Goal: Task Accomplishment & Management: Manage account settings

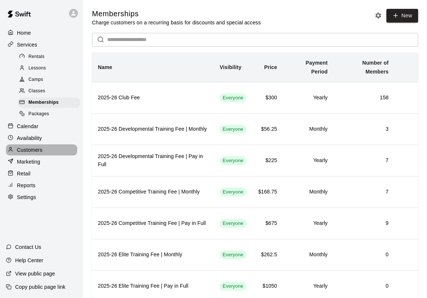
click at [26, 144] on div "Customers" at bounding box center [41, 149] width 71 height 11
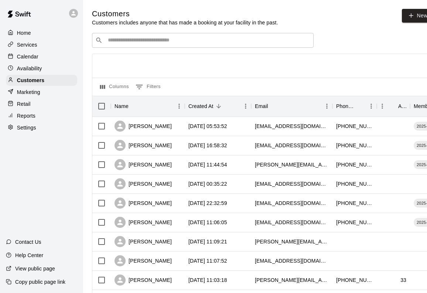
click at [133, 35] on div "​ ​" at bounding box center [203, 40] width 222 height 15
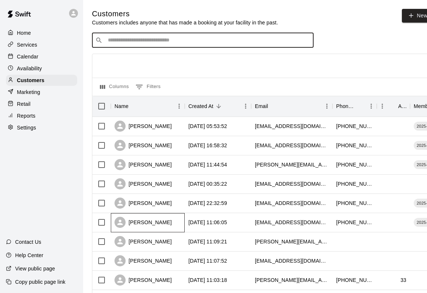
click at [143, 220] on div "[PERSON_NAME]" at bounding box center [143, 221] width 57 height 11
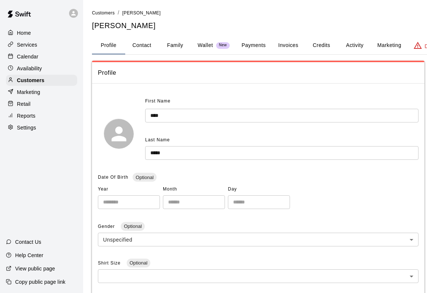
click at [180, 44] on button "Family" at bounding box center [174, 46] width 33 height 18
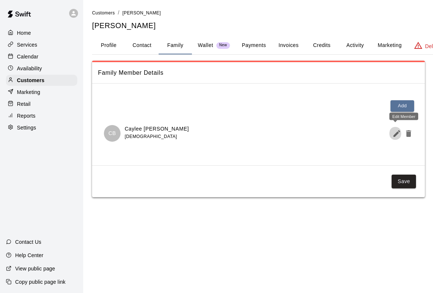
click at [397, 133] on icon "Edit Member" at bounding box center [396, 133] width 7 height 7
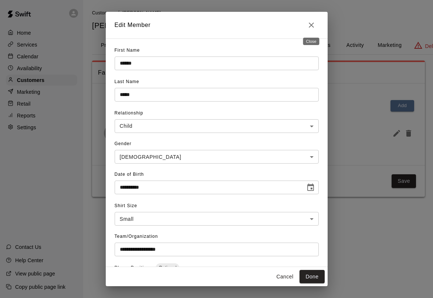
click at [311, 28] on icon "Close" at bounding box center [311, 25] width 9 height 9
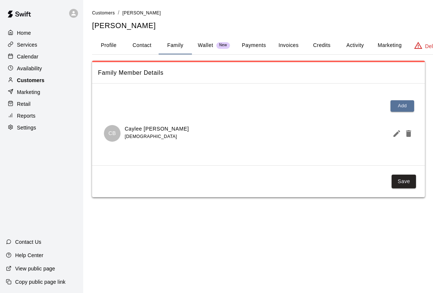
click at [29, 80] on p "Customers" at bounding box center [30, 79] width 27 height 7
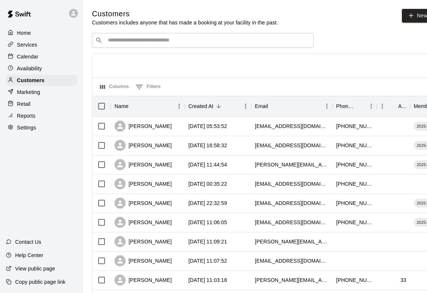
click at [119, 43] on input "Search customers by name or email" at bounding box center [208, 40] width 205 height 7
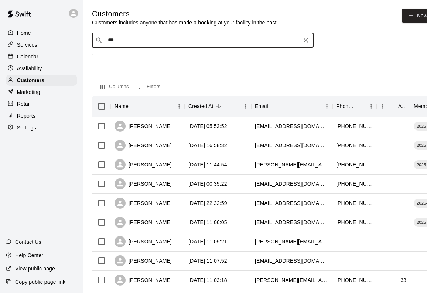
type input "****"
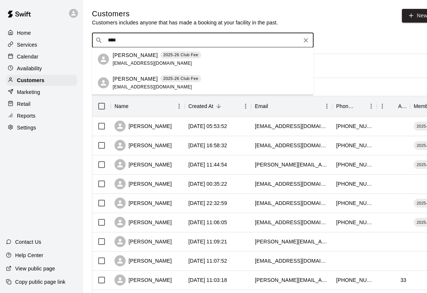
click at [132, 79] on p "Lakyn Stokes" at bounding box center [135, 79] width 45 height 8
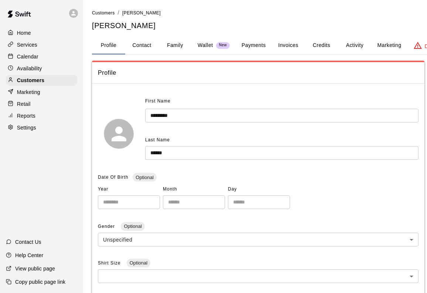
click at [184, 44] on button "Family" at bounding box center [174, 46] width 33 height 18
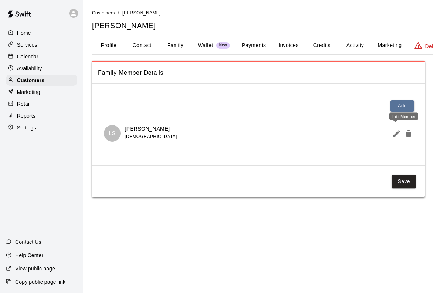
click at [393, 133] on icon "Edit Member" at bounding box center [396, 133] width 9 height 9
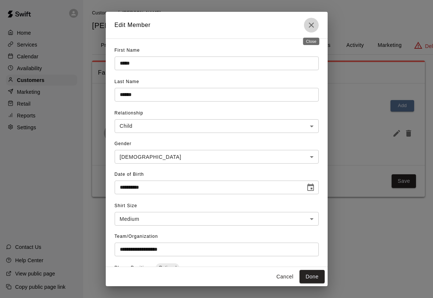
click at [312, 28] on icon "Close" at bounding box center [311, 25] width 9 height 9
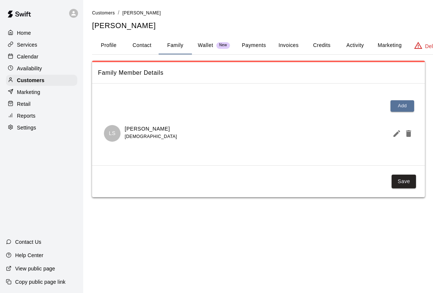
click at [375, 18] on div "Customers / MacKenzie Miller MacKenzie Miller" at bounding box center [269, 20] width 354 height 22
